Goal: Task Accomplishment & Management: Manage account settings

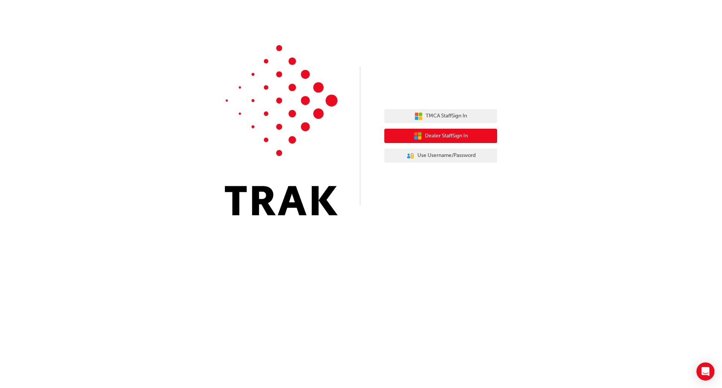
click at [439, 138] on span "Dealer Staff Sign In" at bounding box center [446, 136] width 43 height 9
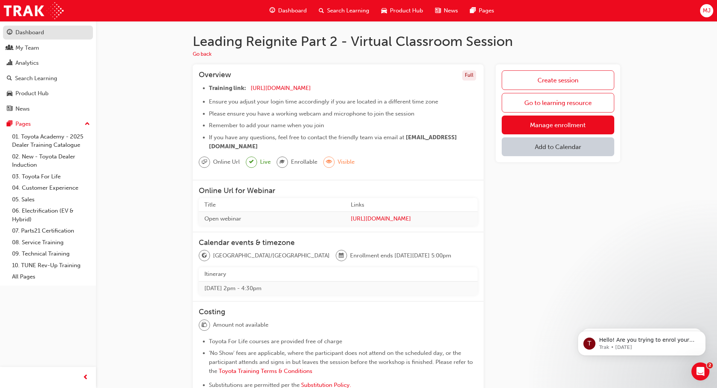
click at [28, 32] on div "Dashboard" at bounding box center [29, 32] width 29 height 9
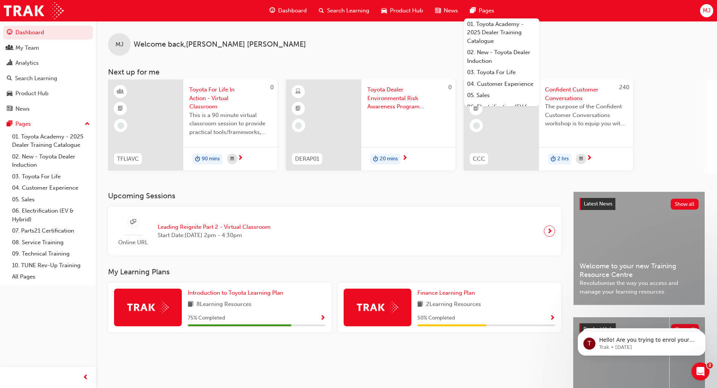
click at [705, 10] on span "MJ" at bounding box center [706, 10] width 8 height 9
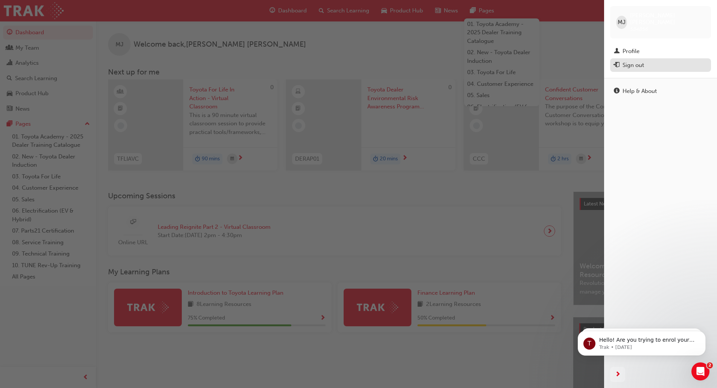
click at [622, 61] on div "Sign out" at bounding box center [659, 65] width 93 height 9
